Goal: Find specific page/section: Find specific page/section

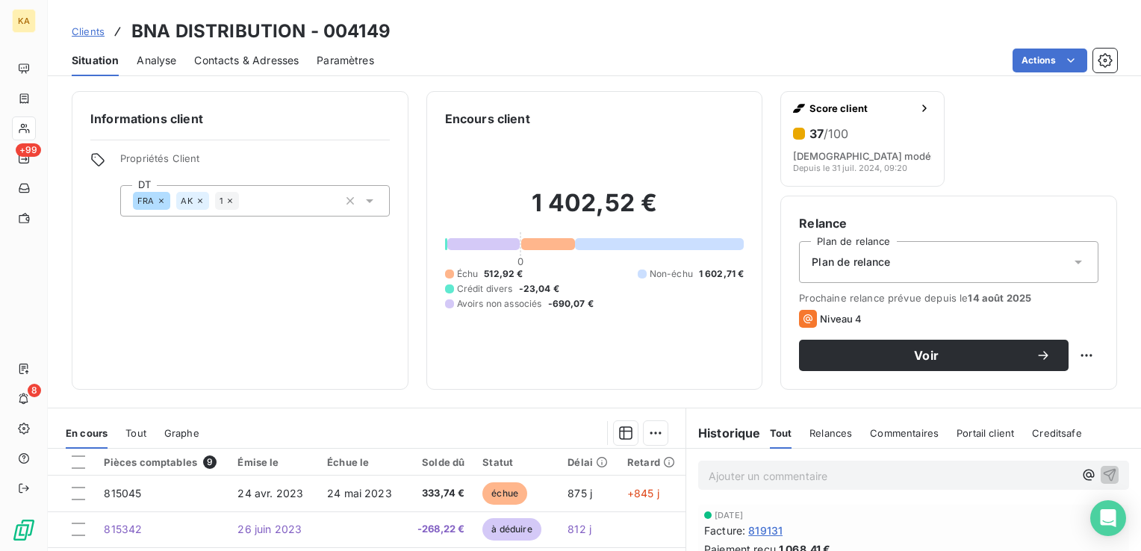
scroll to position [62, 0]
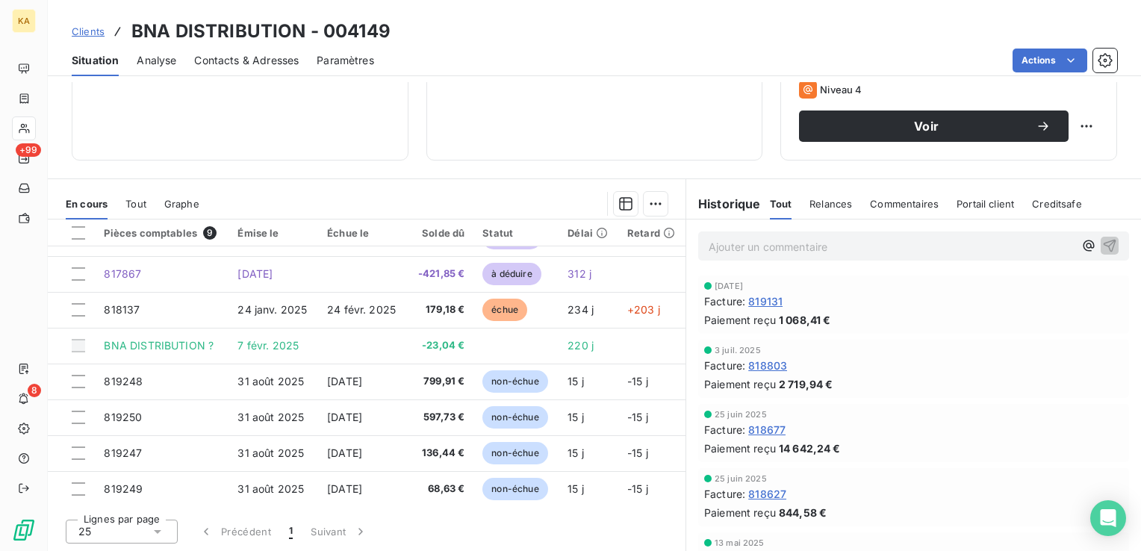
click at [81, 31] on span "Clients" at bounding box center [88, 31] width 33 height 12
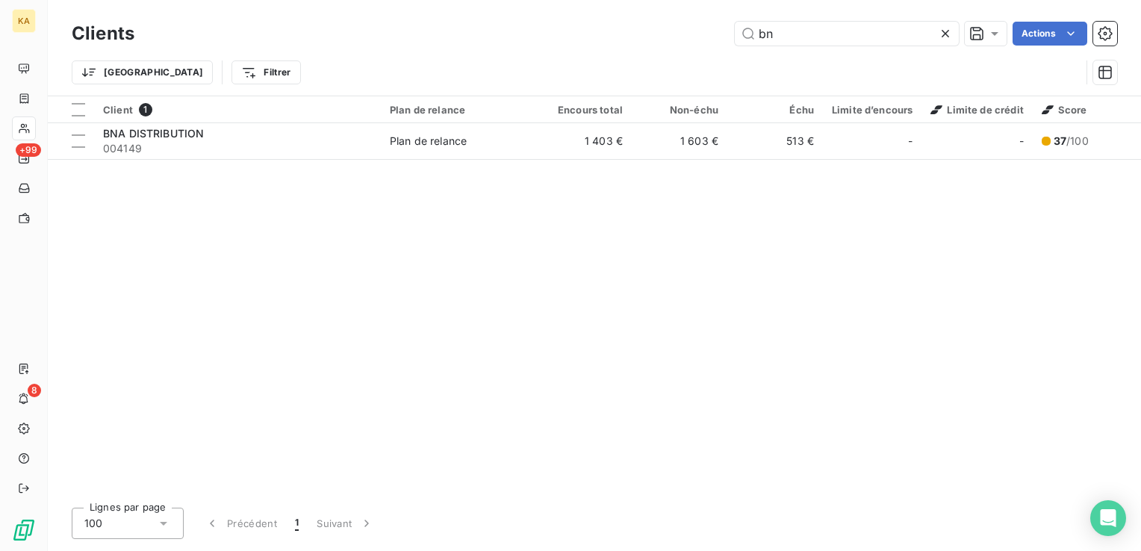
drag, startPoint x: 784, startPoint y: 37, endPoint x: 721, endPoint y: 40, distance: 62.8
click at [721, 40] on div "bn Actions" at bounding box center [634, 34] width 964 height 24
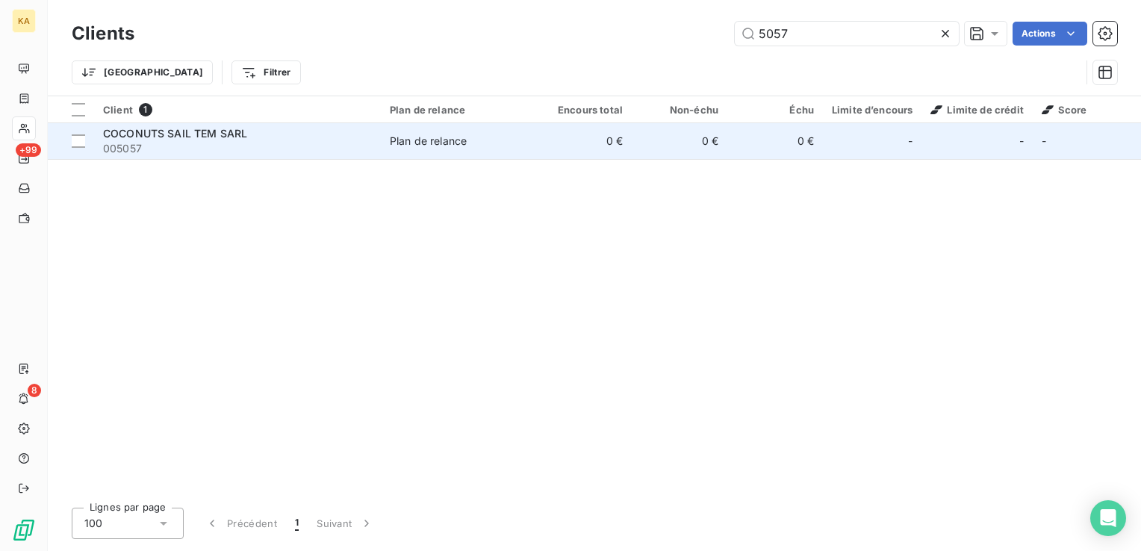
type input "5057"
click at [198, 127] on span "COCONUTS SAIL TEM SARL" at bounding box center [175, 133] width 144 height 13
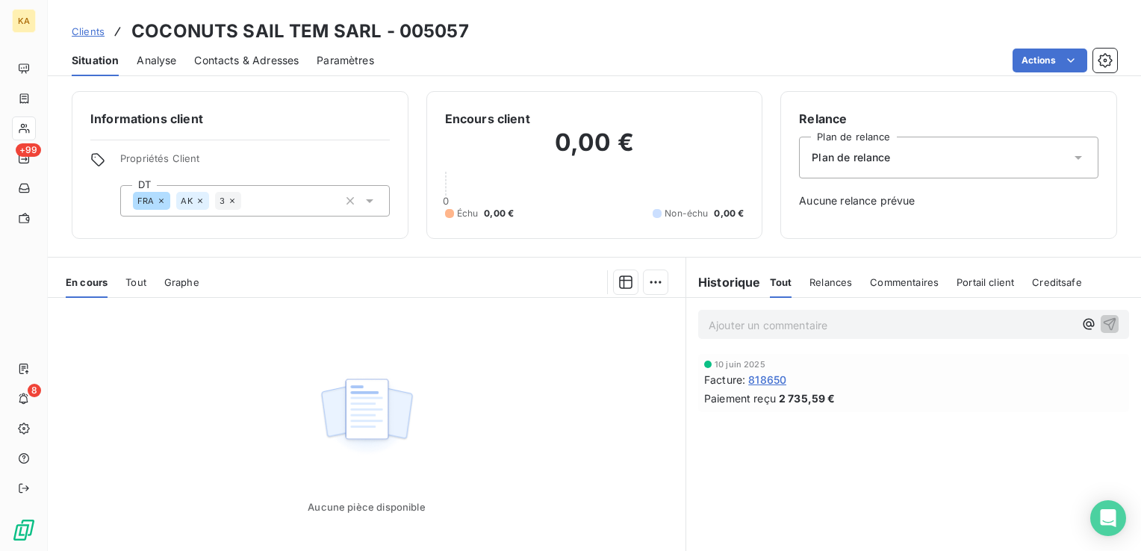
click at [766, 379] on span "818650" at bounding box center [767, 380] width 38 height 16
